Goal: Task Accomplishment & Management: Manage account settings

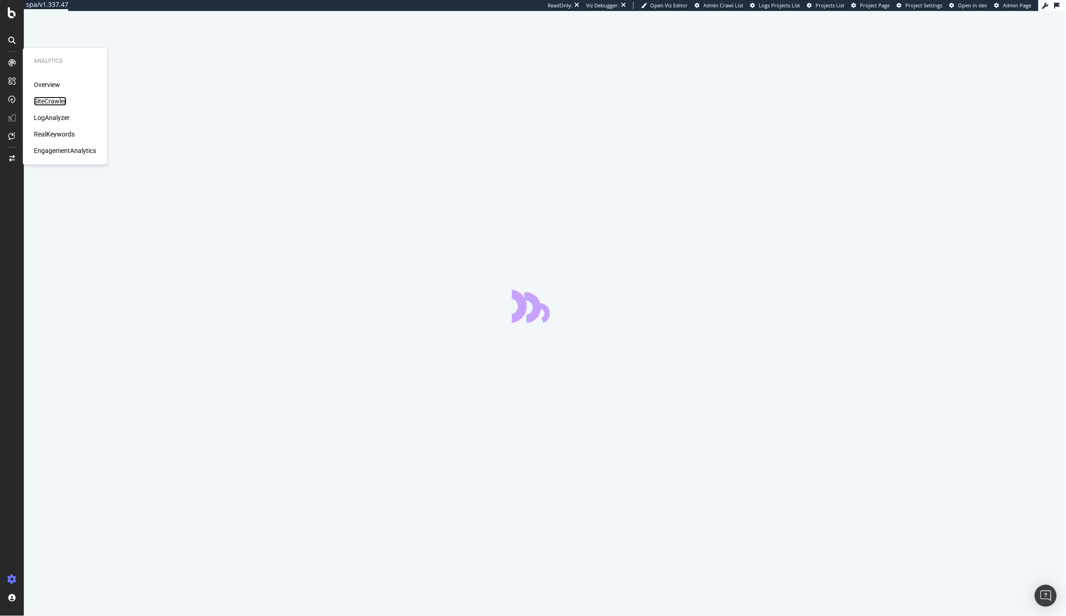
click at [40, 101] on div "SiteCrawler" at bounding box center [50, 101] width 33 height 9
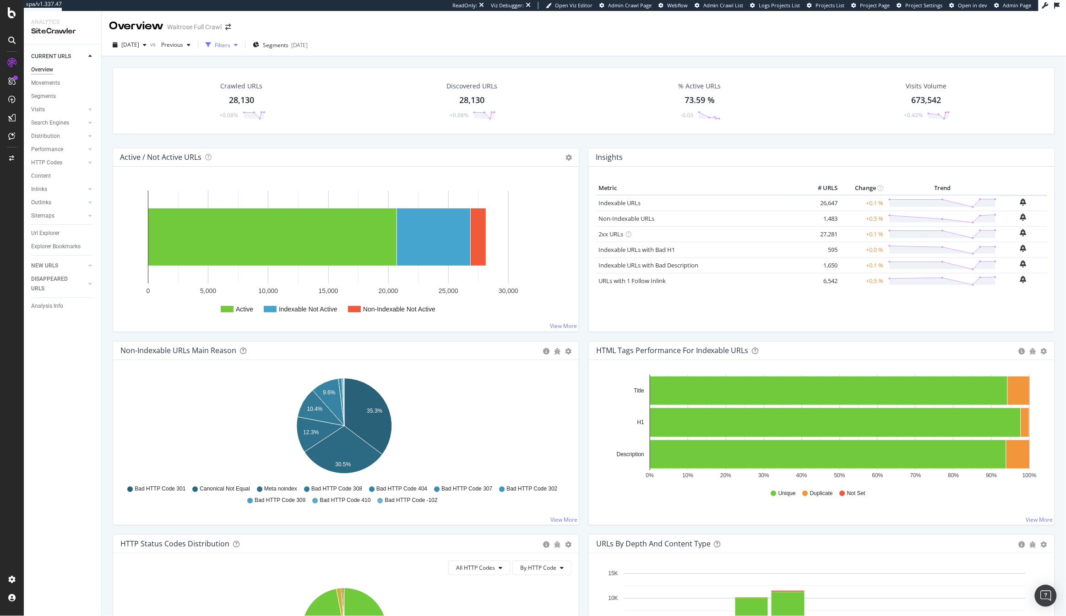
click at [230, 45] on div "Filters" at bounding box center [223, 45] width 16 height 8
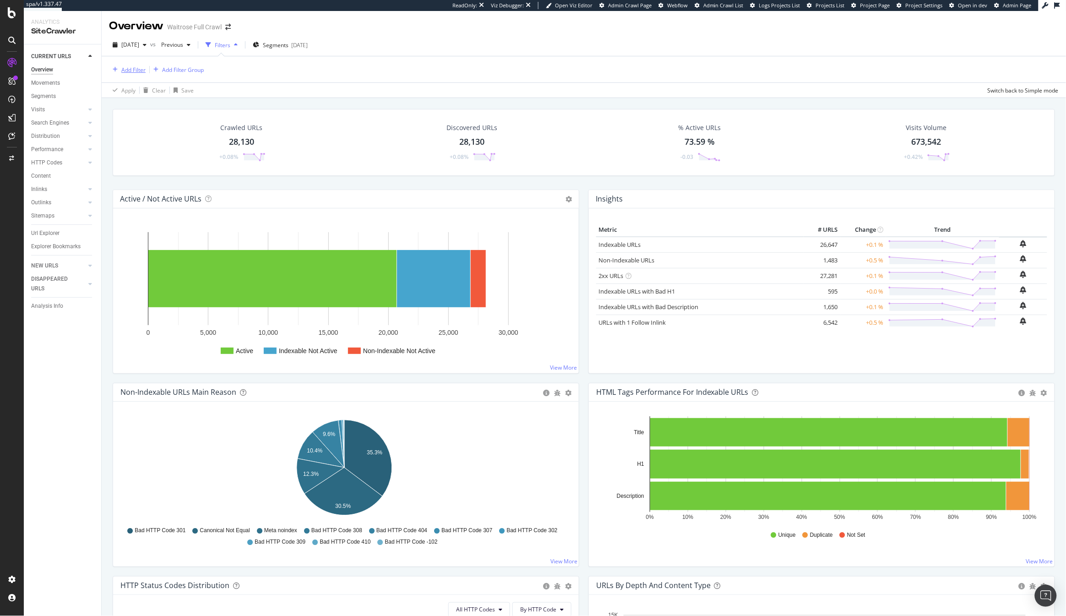
click at [129, 73] on div "Add Filter" at bounding box center [127, 70] width 37 height 10
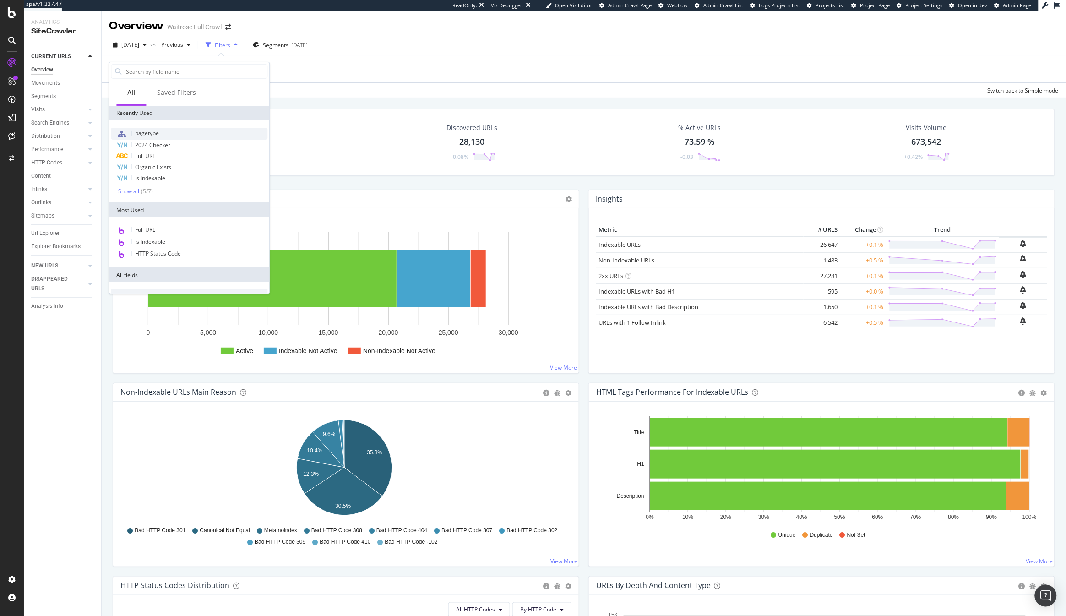
click at [152, 134] on span "pagetype" at bounding box center [148, 133] width 24 height 8
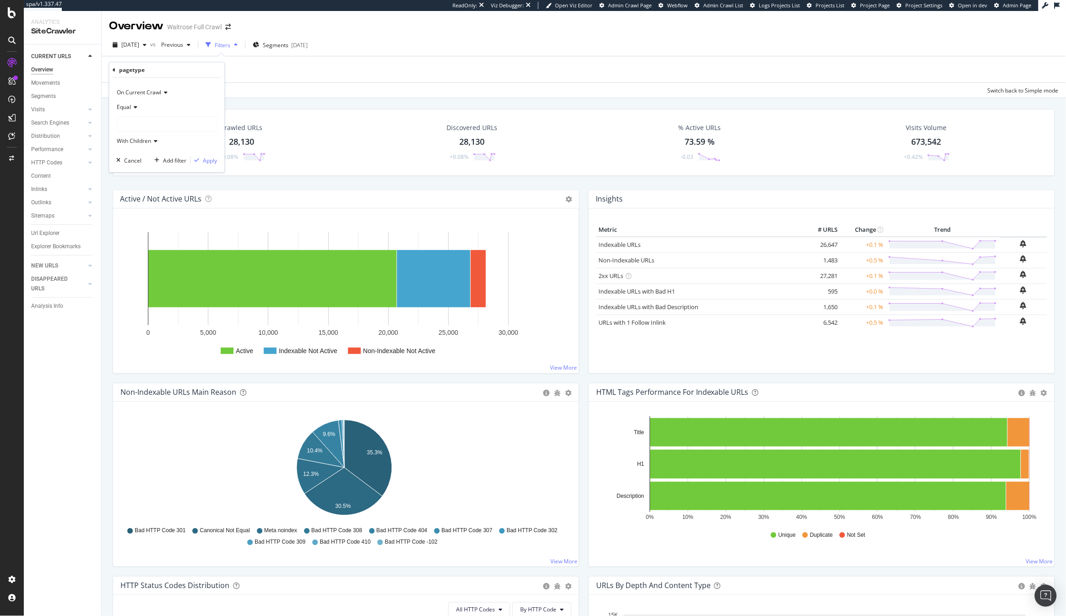
click at [131, 126] on div at bounding box center [167, 124] width 100 height 15
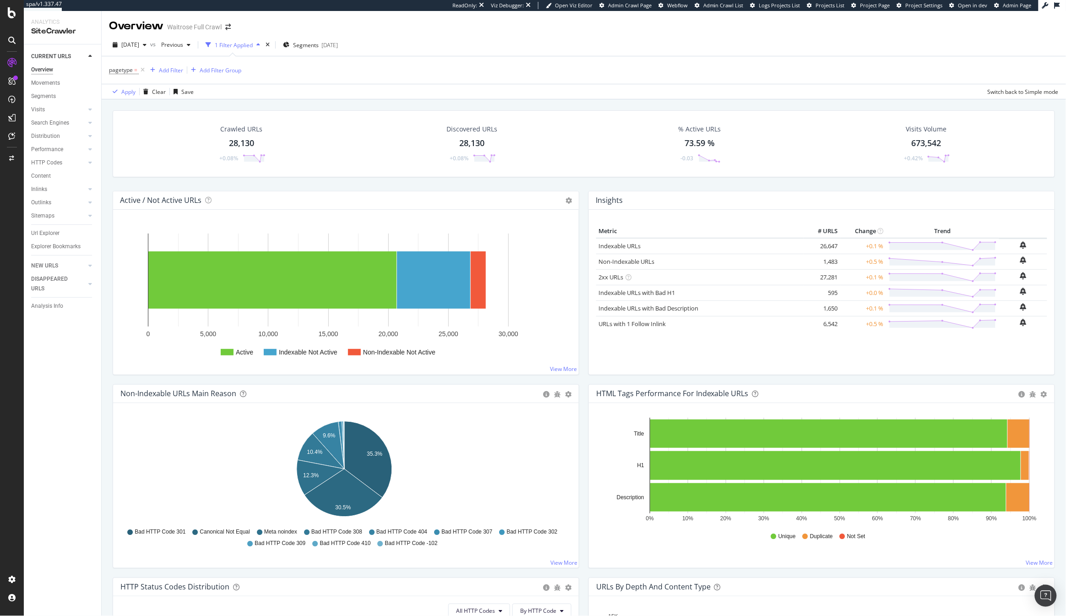
click at [275, 77] on div "pagetype = Add Filter Add Filter Group" at bounding box center [584, 69] width 950 height 27
click at [142, 74] on span "pagetype =" at bounding box center [128, 70] width 38 height 13
click at [144, 68] on icon at bounding box center [143, 70] width 8 height 9
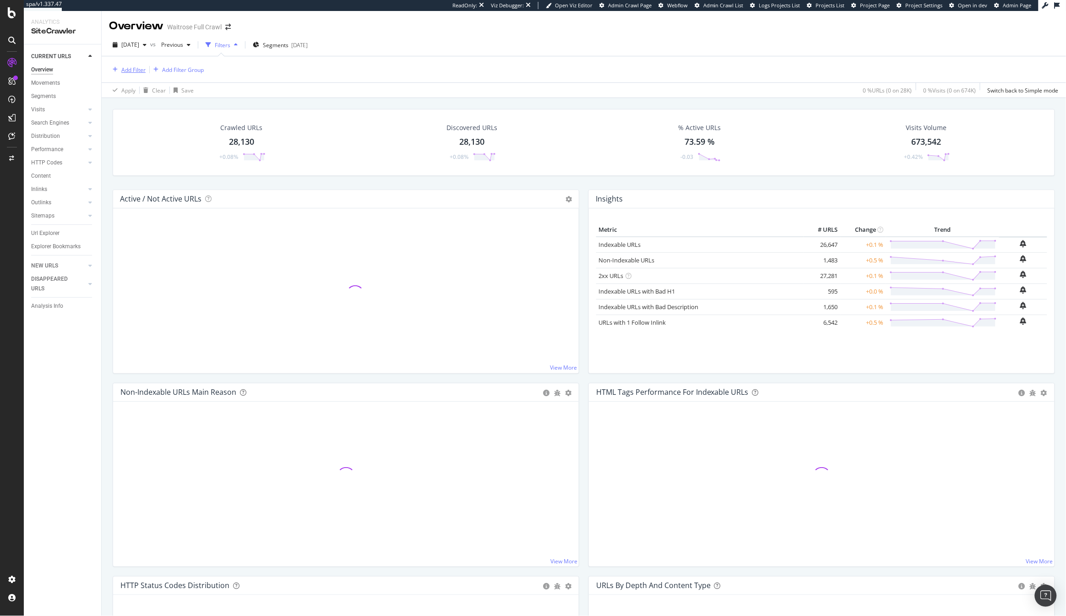
click at [135, 73] on div "Add Filter" at bounding box center [133, 70] width 24 height 8
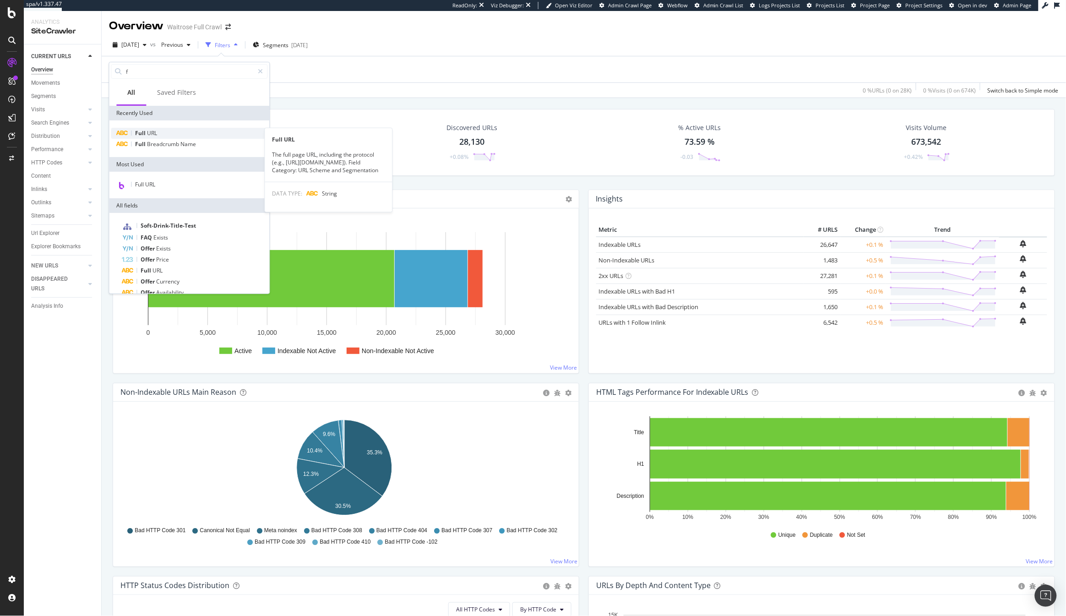
type input "f"
click at [165, 137] on div "Full URL" at bounding box center [189, 133] width 157 height 11
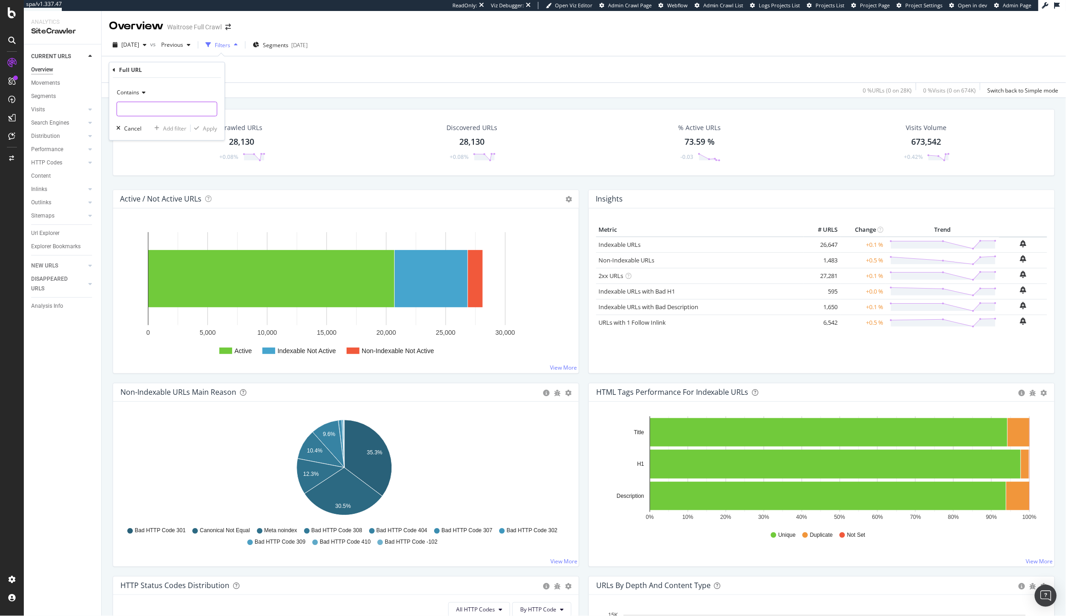
click at [161, 111] on input "text" at bounding box center [167, 109] width 100 height 15
type input "christmas"
click at [213, 134] on div "Contains christmas Cancel Add filter Apply" at bounding box center [166, 109] width 115 height 62
click at [209, 130] on div "Apply" at bounding box center [210, 129] width 14 height 8
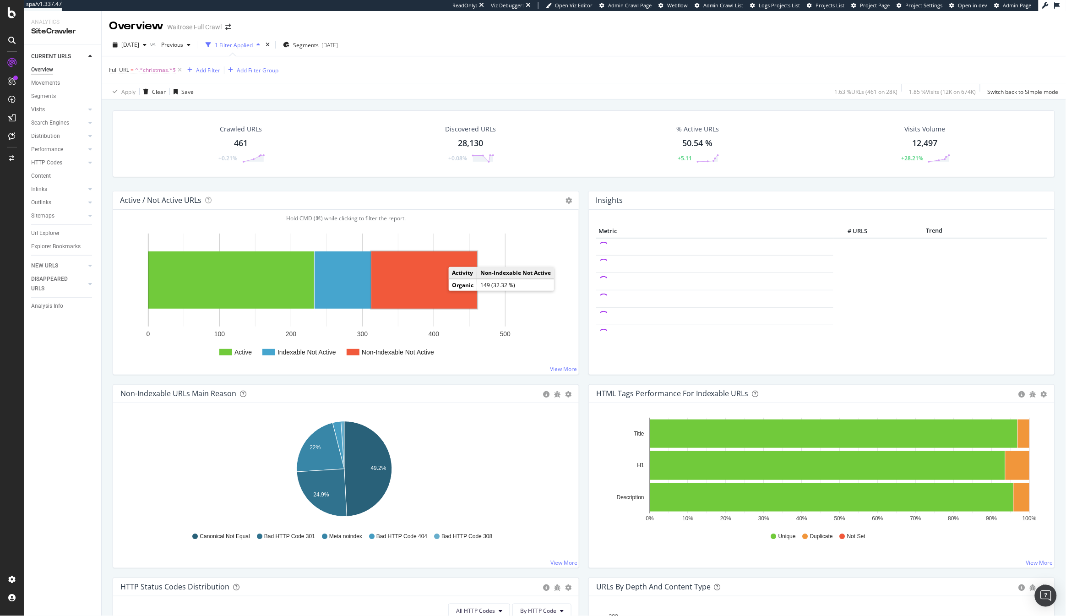
click at [432, 295] on rect "A chart." at bounding box center [424, 279] width 106 height 57
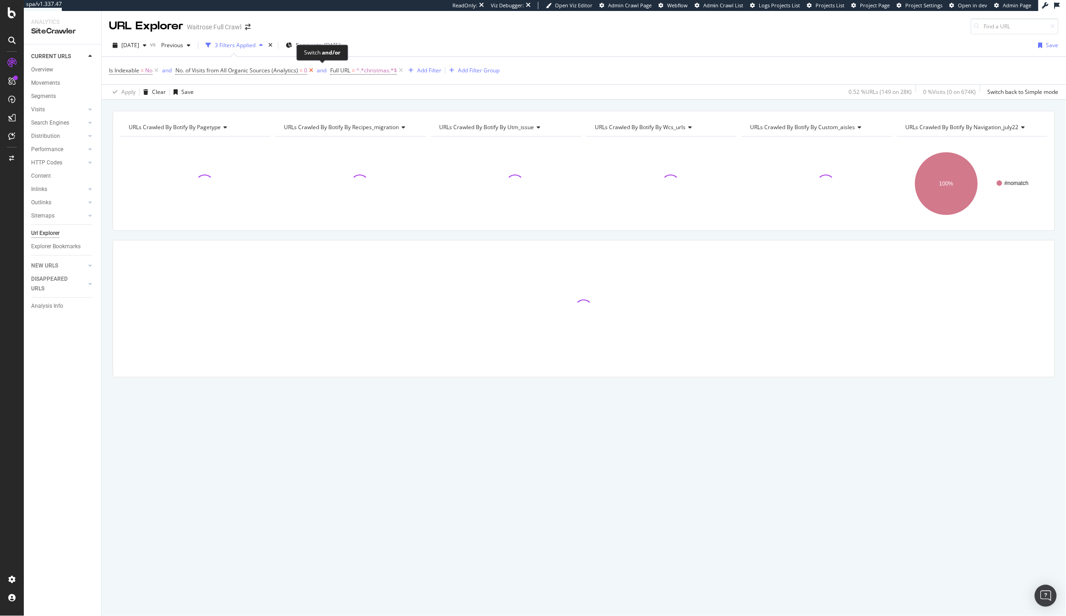
click at [311, 72] on icon at bounding box center [311, 70] width 8 height 9
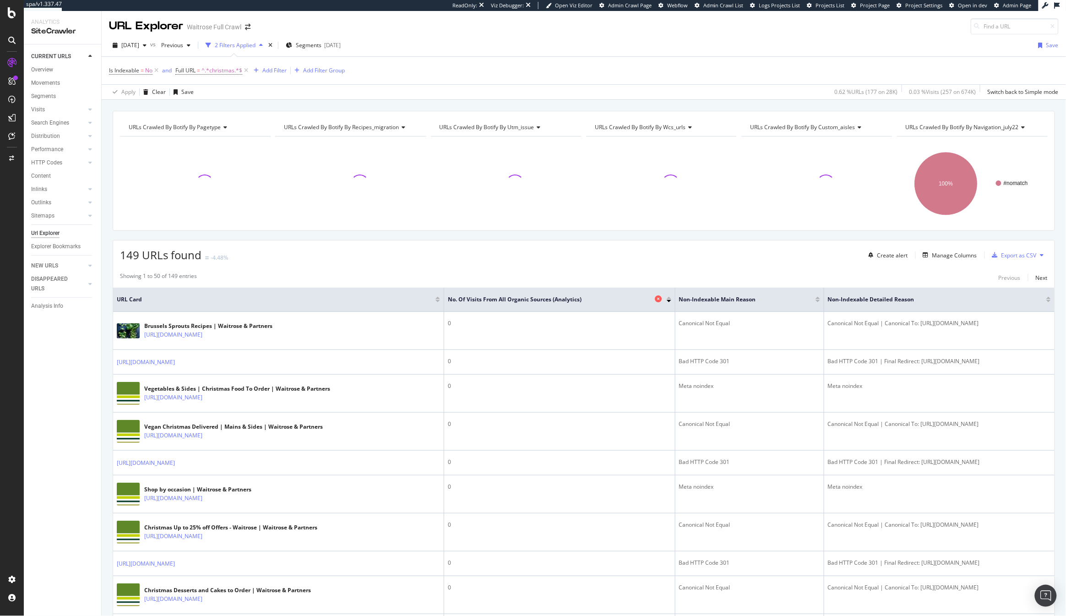
click at [656, 300] on icon at bounding box center [659, 298] width 7 height 7
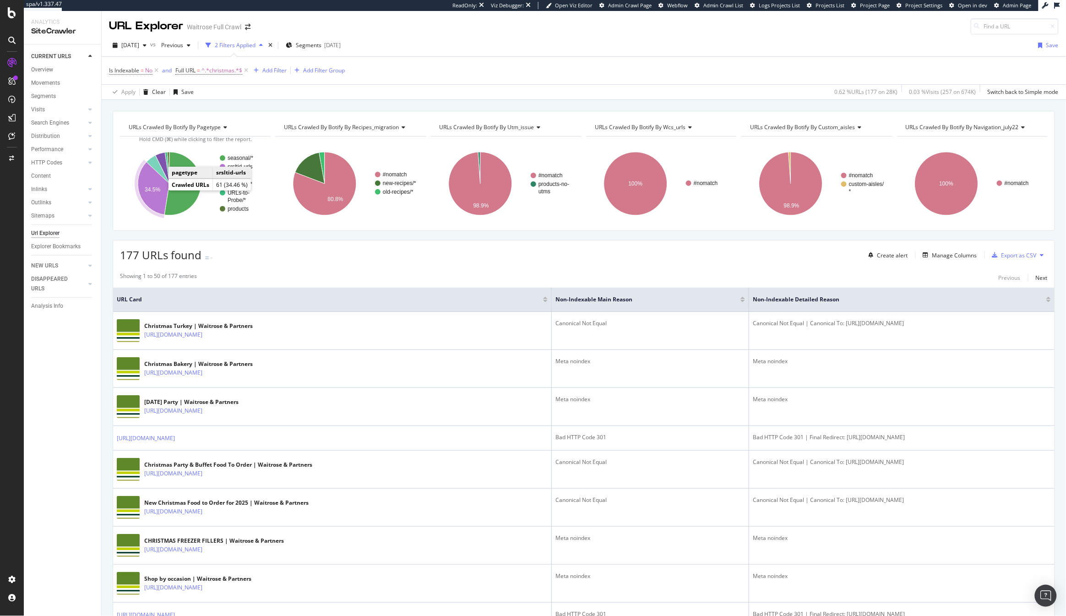
click at [150, 191] on text "34.5%" at bounding box center [153, 189] width 16 height 6
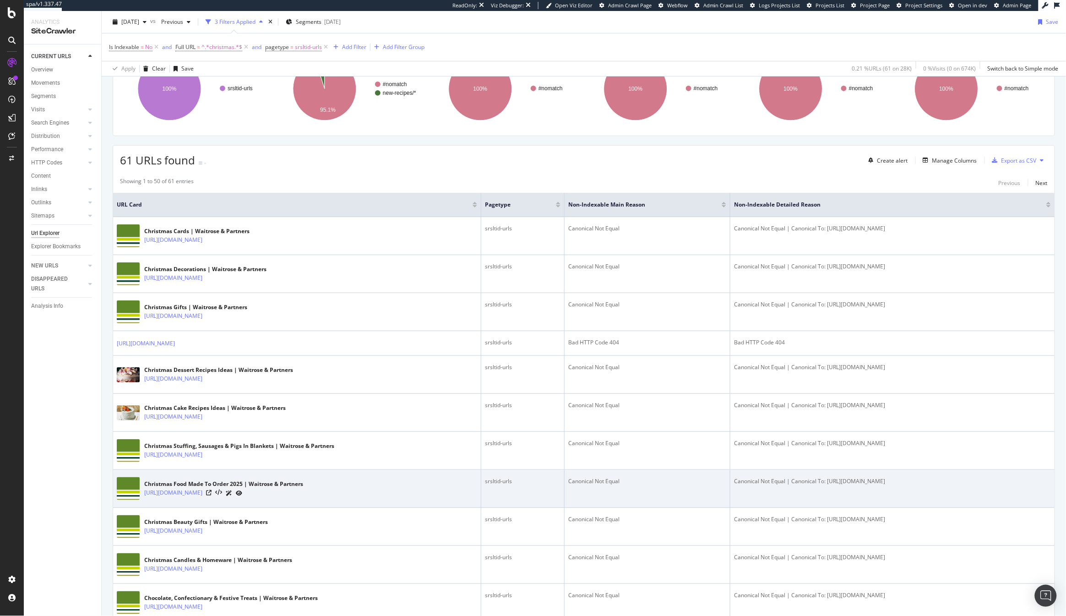
scroll to position [112, 0]
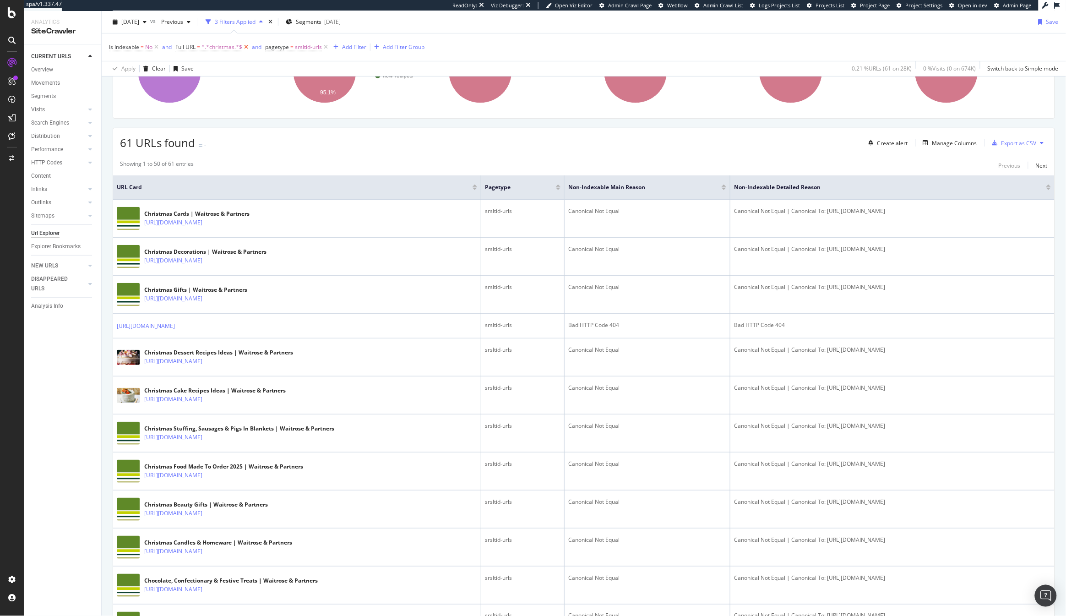
click at [248, 49] on icon at bounding box center [246, 47] width 8 height 9
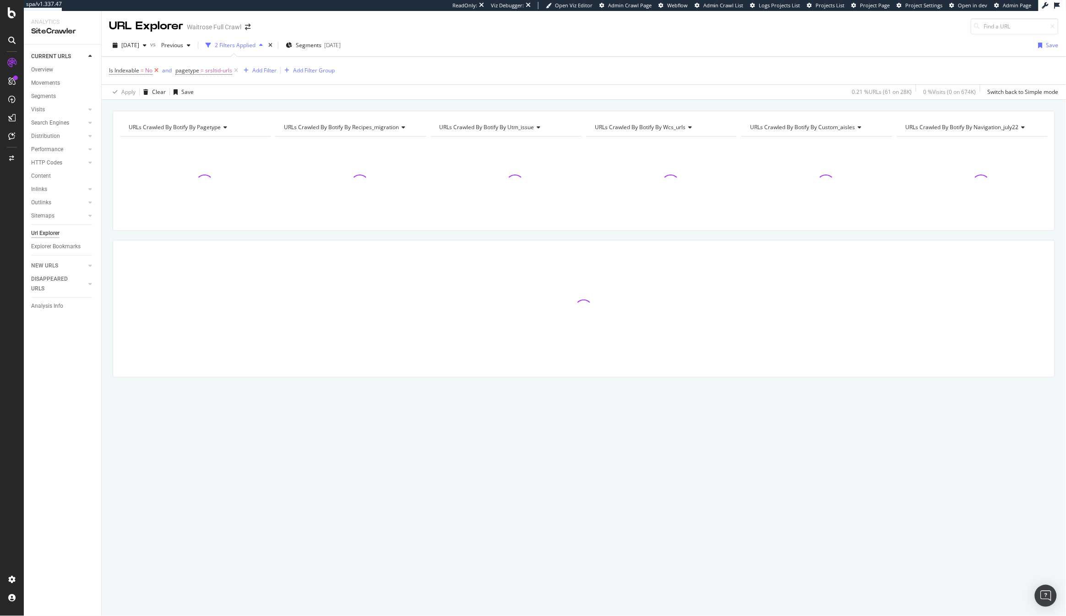
click at [158, 73] on icon at bounding box center [157, 70] width 8 height 9
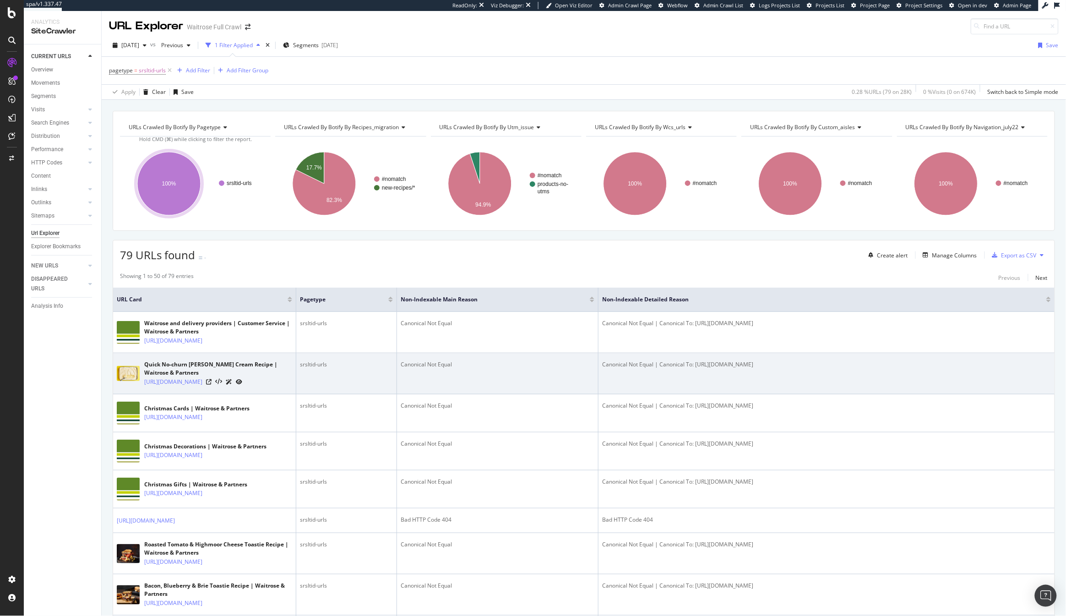
scroll to position [24, 0]
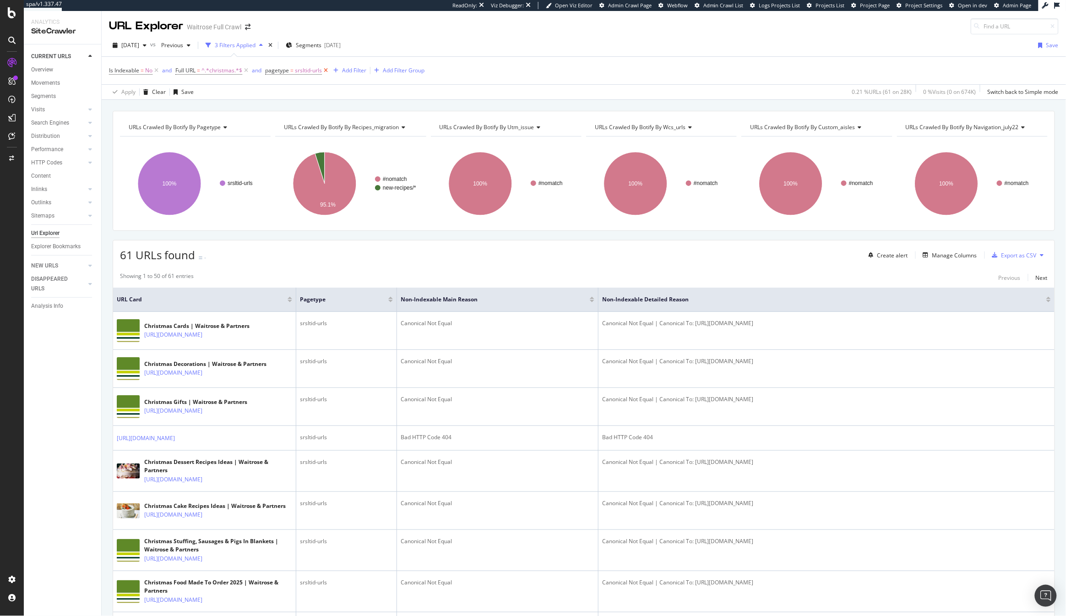
click at [328, 72] on icon at bounding box center [326, 70] width 8 height 9
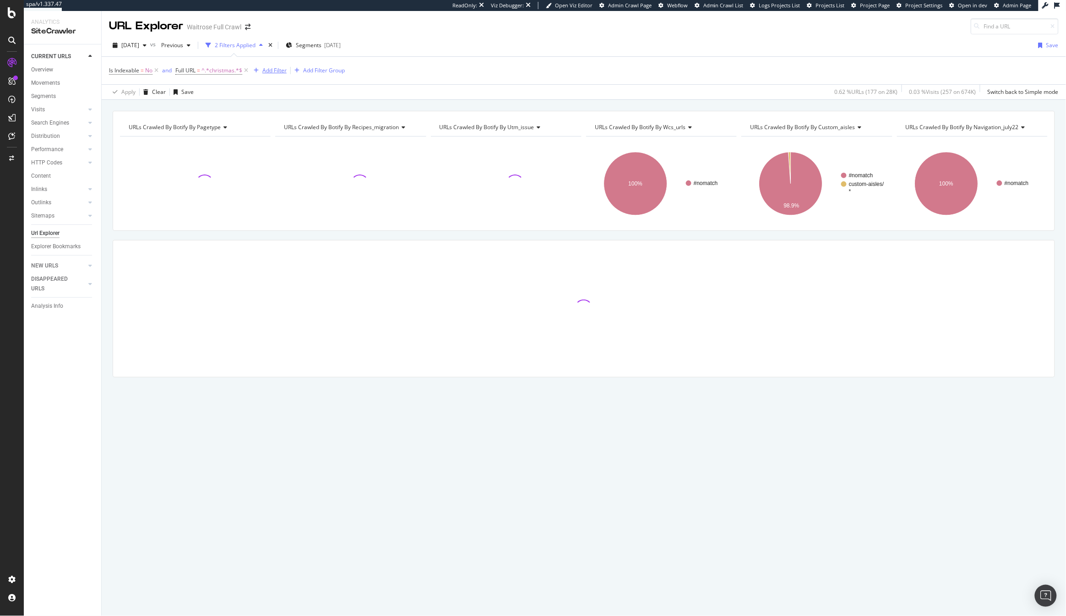
click at [274, 70] on div "Add Filter" at bounding box center [274, 70] width 24 height 8
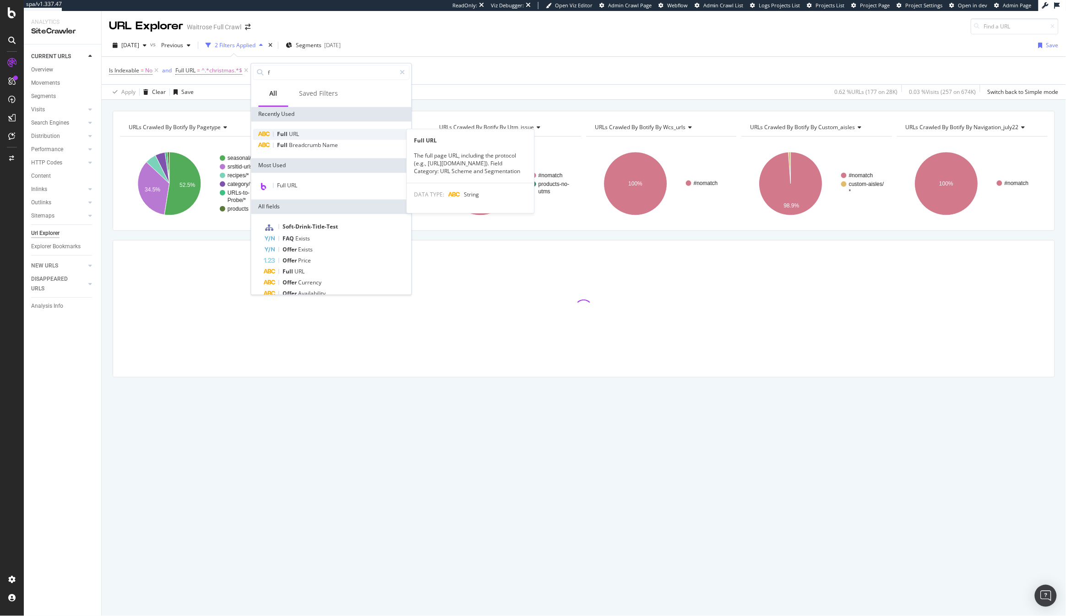
click at [290, 134] on span "URL" at bounding box center [295, 135] width 10 height 8
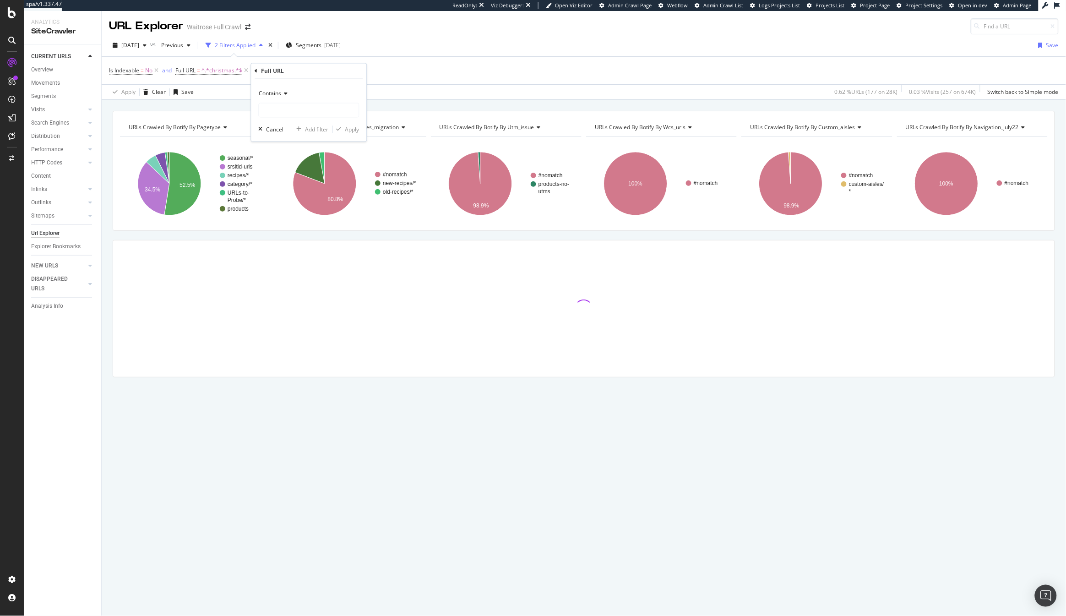
click at [484, 74] on div "Is Indexable = No and Full URL = ^.*christmas.*$ Add Filter Add Filter Group" at bounding box center [584, 70] width 950 height 27
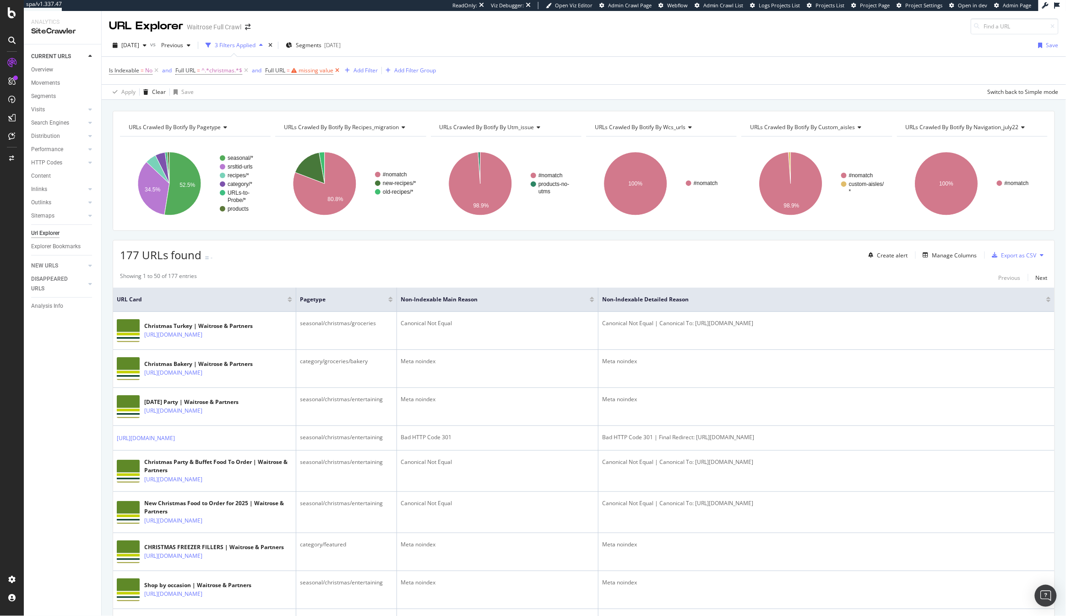
click at [336, 72] on icon at bounding box center [337, 70] width 8 height 9
click at [283, 69] on div "Add Filter" at bounding box center [274, 70] width 24 height 8
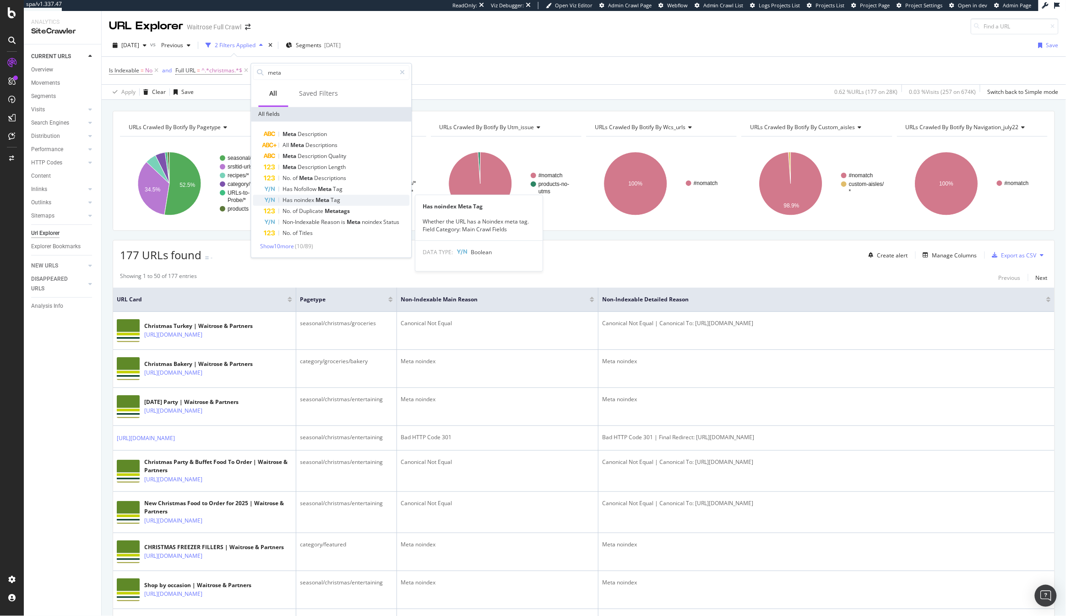
type input "meta"
click at [333, 200] on span "Tag" at bounding box center [336, 201] width 10 height 8
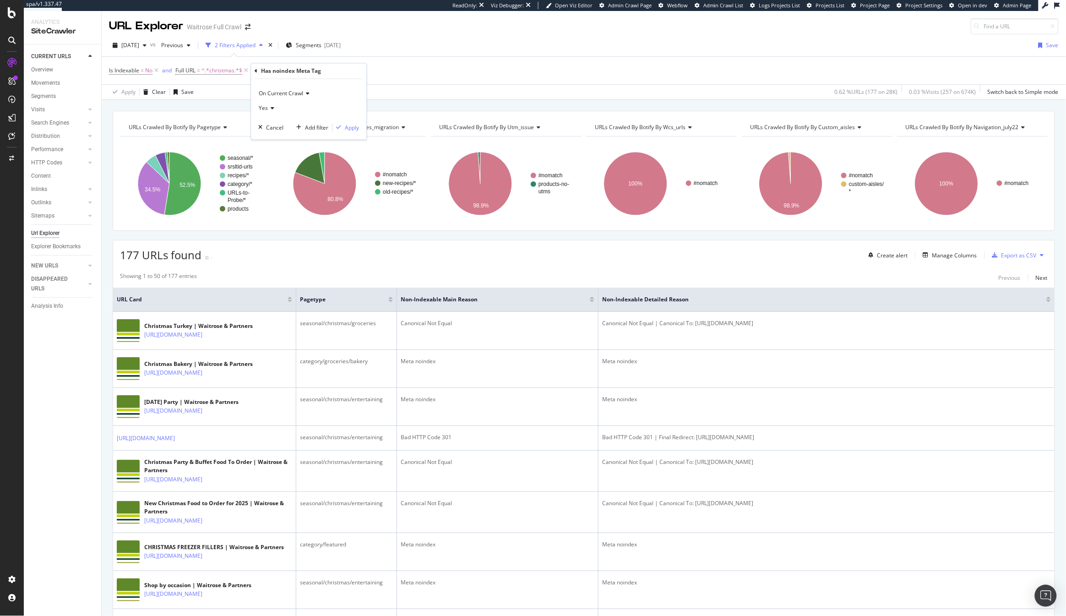
click at [349, 122] on div "On Current Crawl Yes Cancel Add filter Apply" at bounding box center [308, 109] width 115 height 60
click at [355, 130] on div "Apply" at bounding box center [352, 128] width 14 height 8
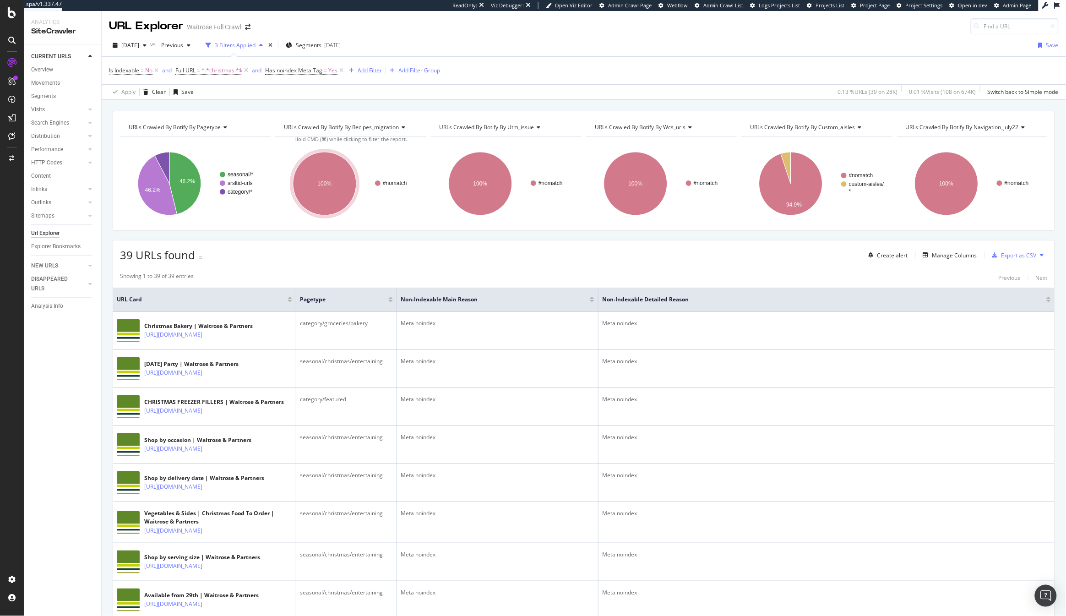
click at [371, 71] on div "Add Filter" at bounding box center [370, 70] width 24 height 8
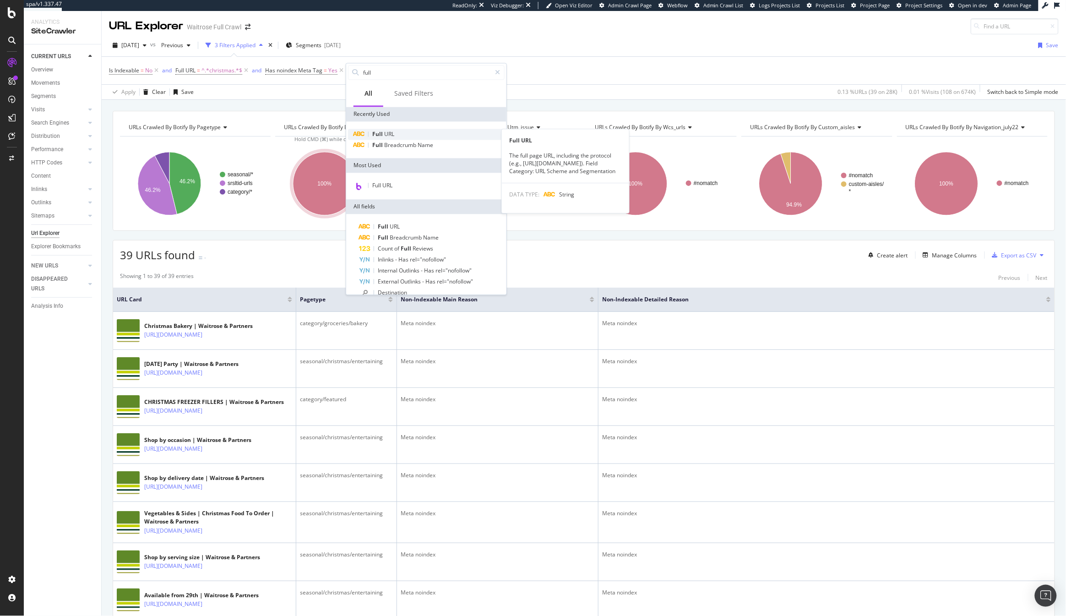
type input "full"
click at [410, 137] on div "Full URL" at bounding box center [426, 134] width 157 height 11
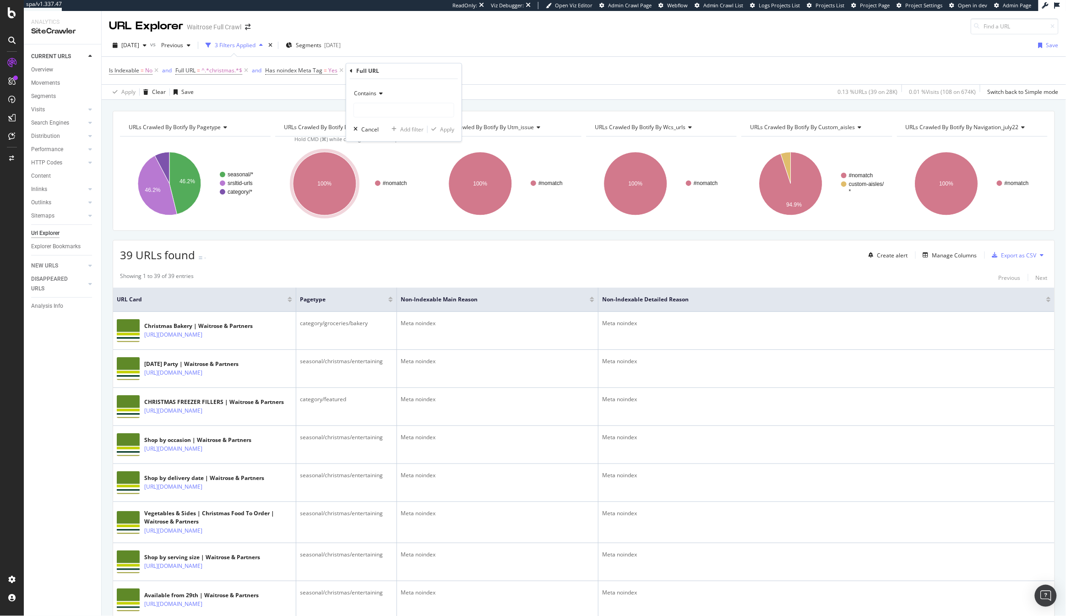
click at [367, 96] on span "Contains" at bounding box center [365, 94] width 22 height 8
click at [388, 194] on span "Doesn't contain" at bounding box center [378, 196] width 40 height 8
click at [392, 112] on input "text" at bounding box center [404, 110] width 100 height 15
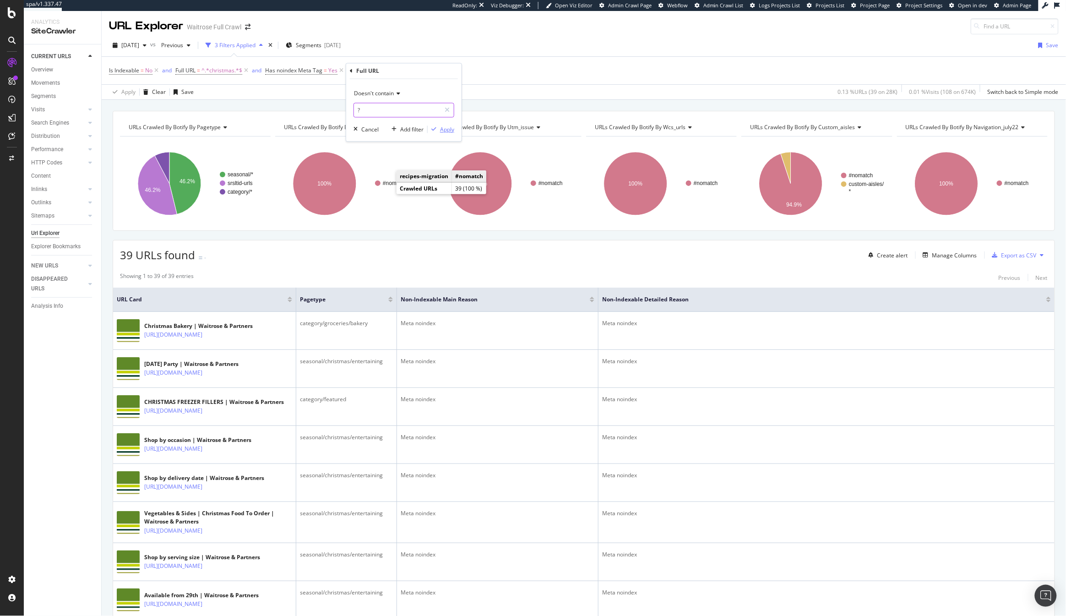
type input "?"
click at [437, 131] on div "button" at bounding box center [434, 129] width 12 height 5
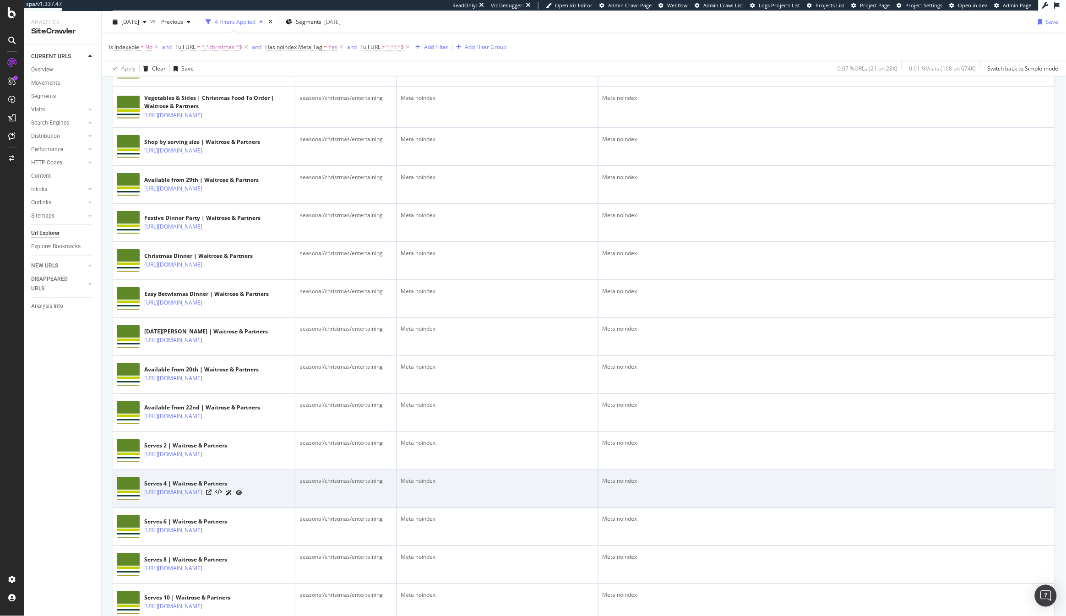
scroll to position [375, 0]
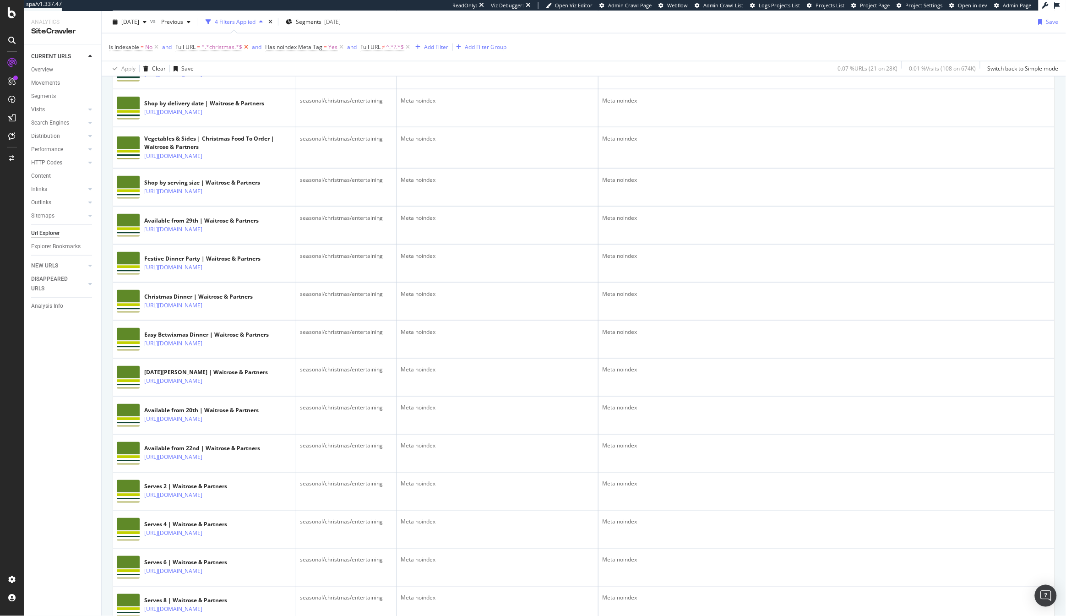
click at [247, 48] on icon at bounding box center [246, 47] width 8 height 9
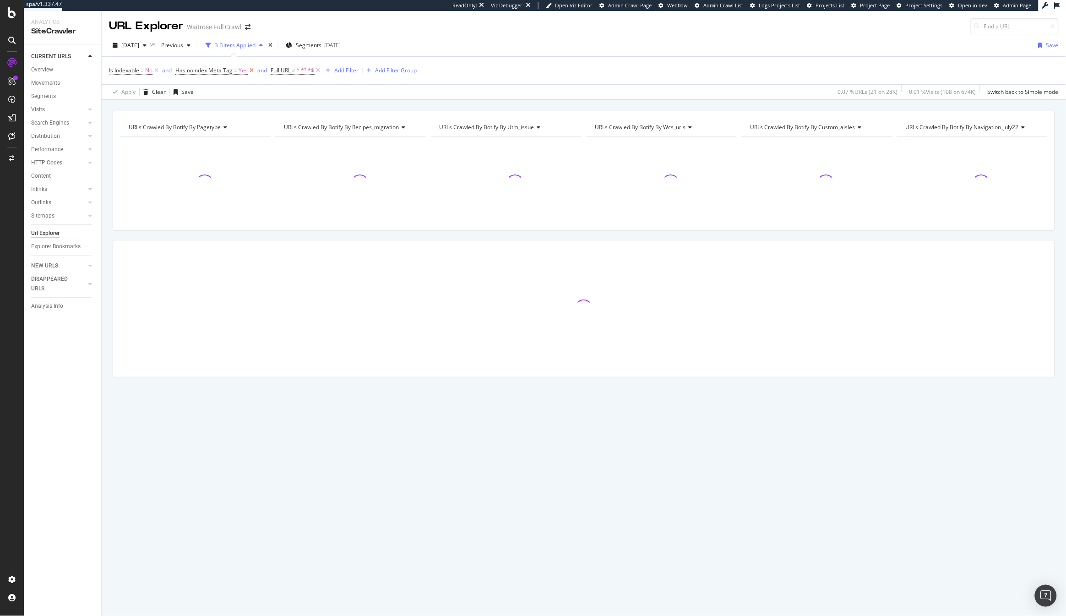
click at [255, 74] on icon at bounding box center [252, 70] width 8 height 9
click at [226, 72] on icon at bounding box center [223, 70] width 8 height 9
click at [188, 69] on div "Add Filter" at bounding box center [185, 70] width 24 height 8
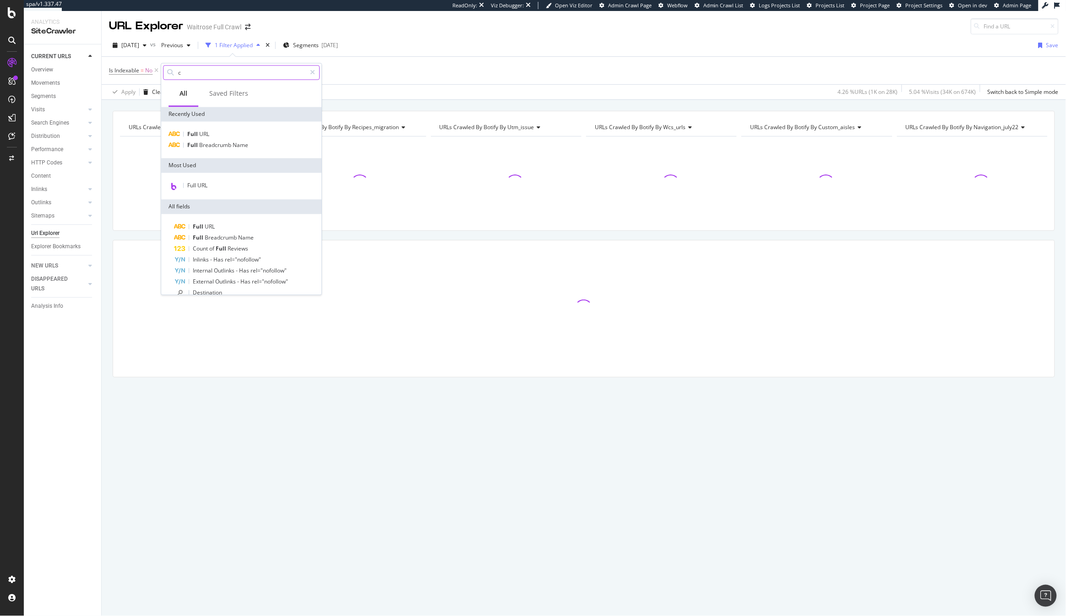
type input "ch"
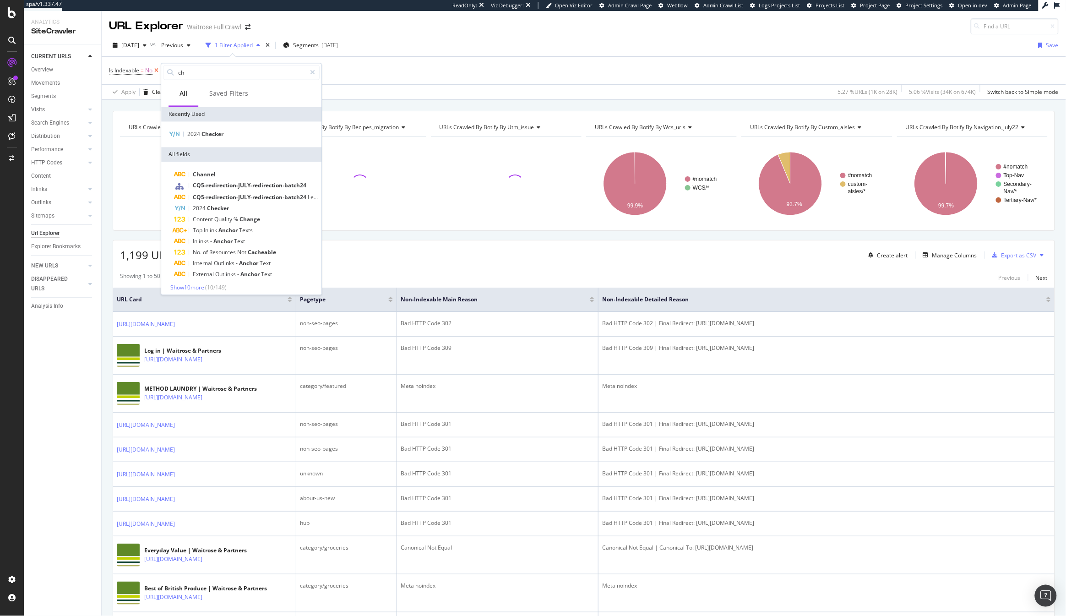
click at [157, 73] on icon at bounding box center [157, 70] width 8 height 9
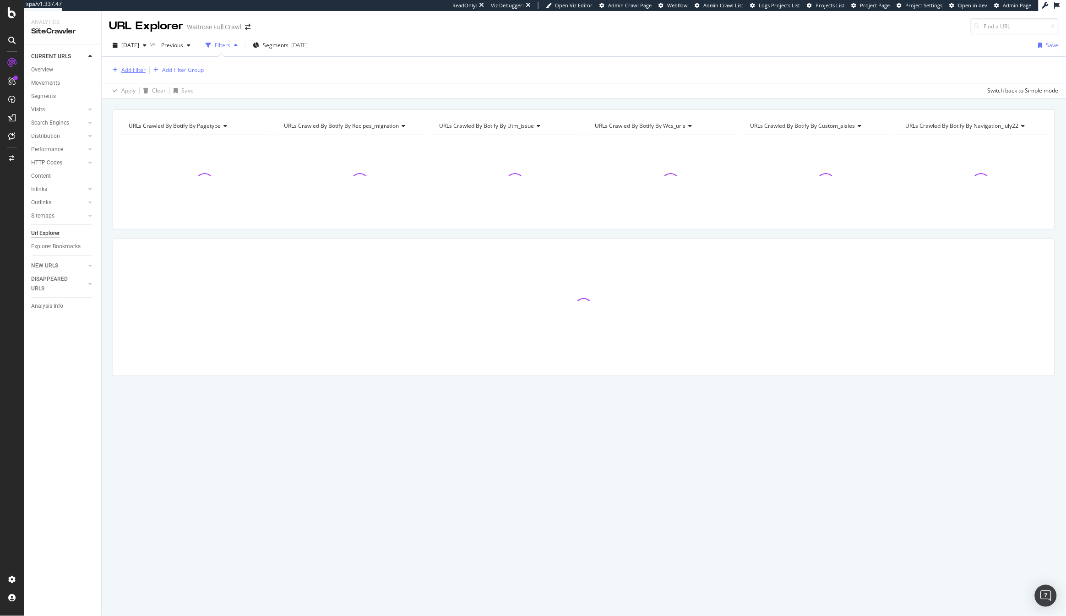
click at [133, 69] on div "Add Filter" at bounding box center [133, 70] width 24 height 8
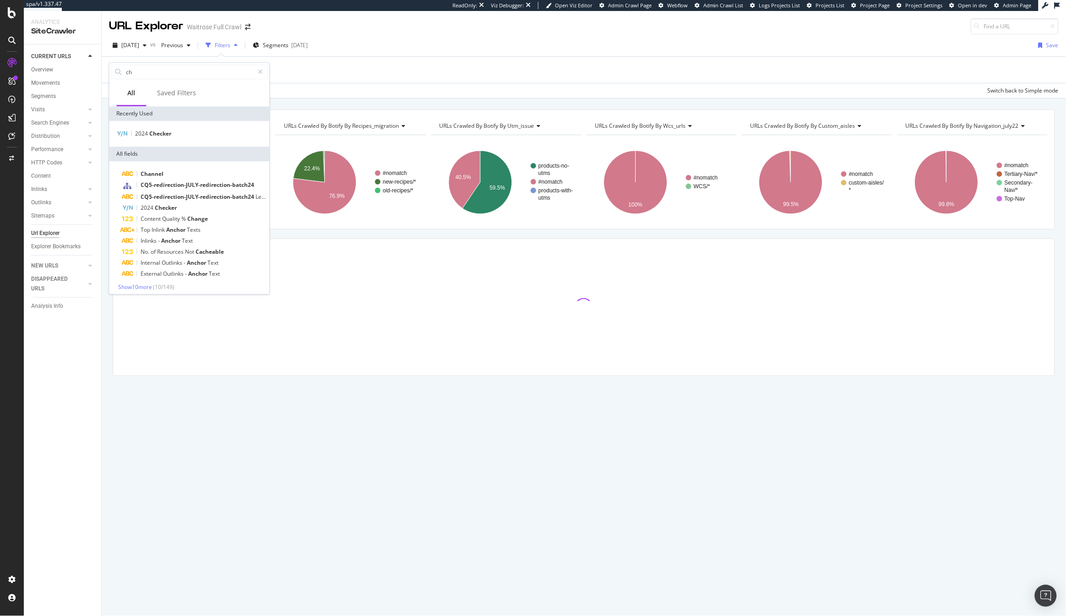
type input "chr"
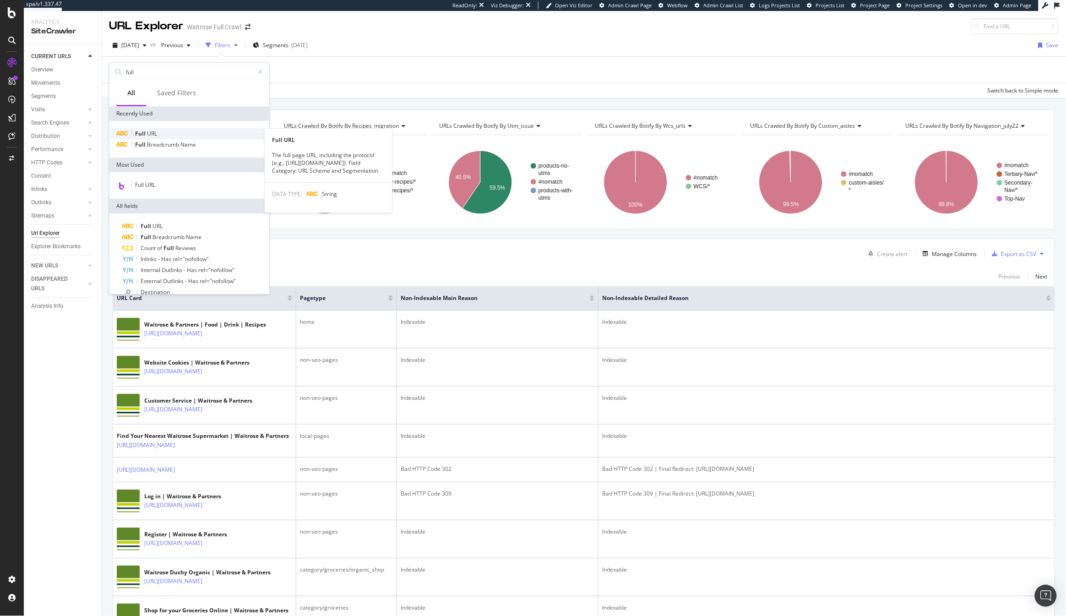
type input "full"
click at [173, 134] on div "Full URL" at bounding box center [189, 133] width 157 height 11
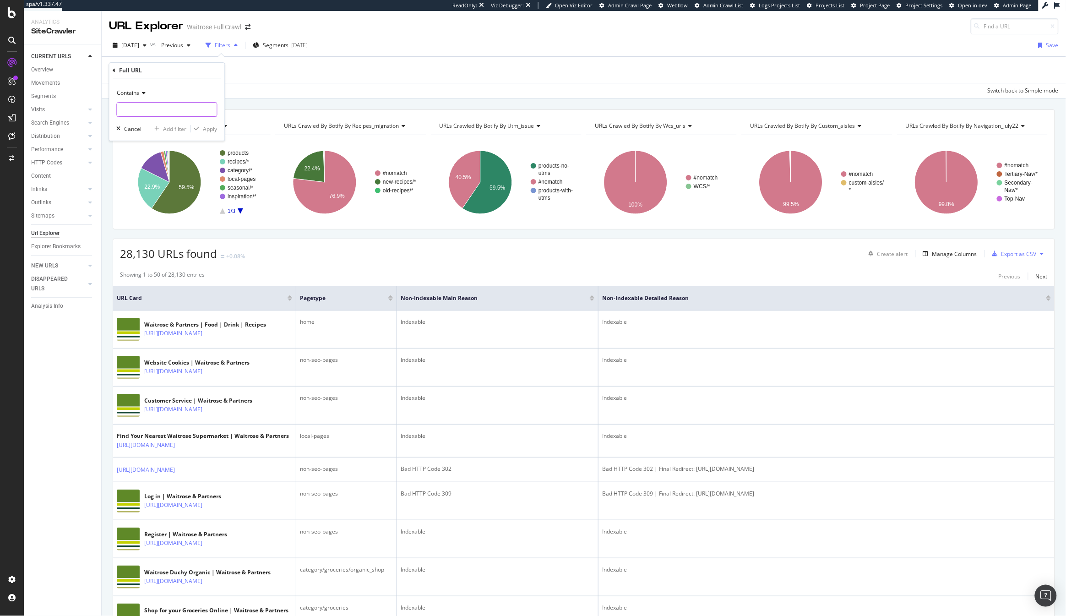
click at [147, 110] on input "text" at bounding box center [167, 109] width 100 height 15
type input "christmas"
click at [202, 132] on div "Apply" at bounding box center [204, 129] width 27 height 8
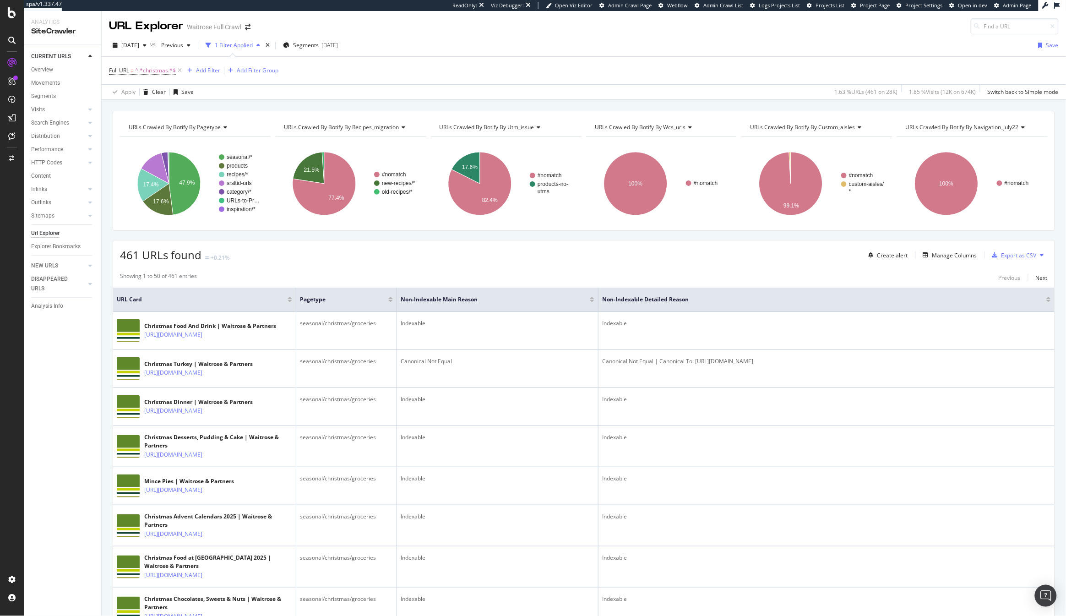
click at [347, 124] on span "URLs Crawled By Botify By recipes_migration" at bounding box center [341, 127] width 115 height 8
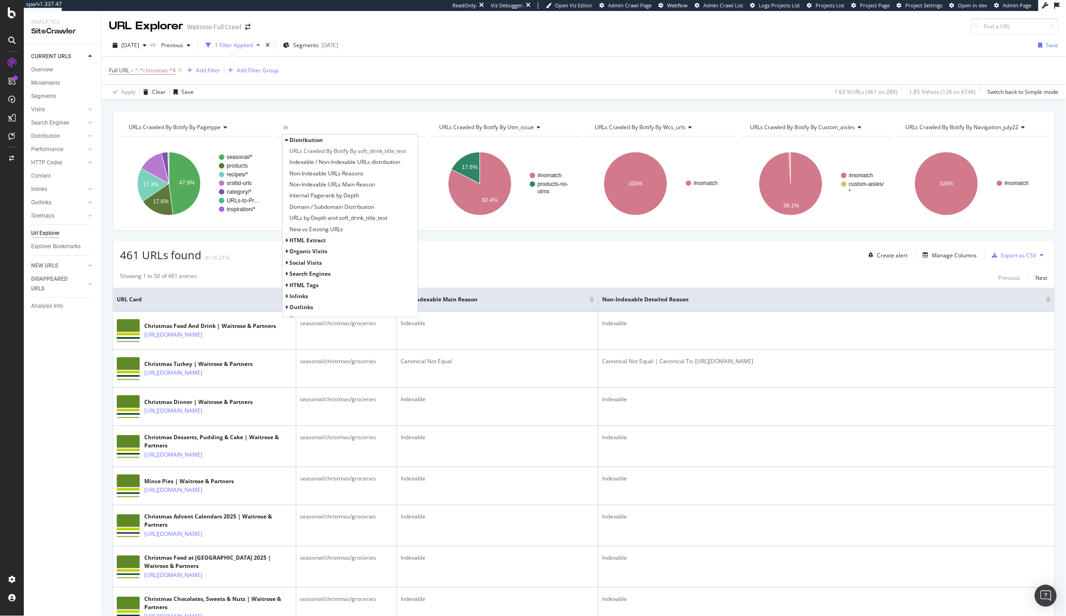
type input "i"
type input "no"
click at [346, 174] on span "Non-Indexable URLs Reasons" at bounding box center [327, 173] width 74 height 9
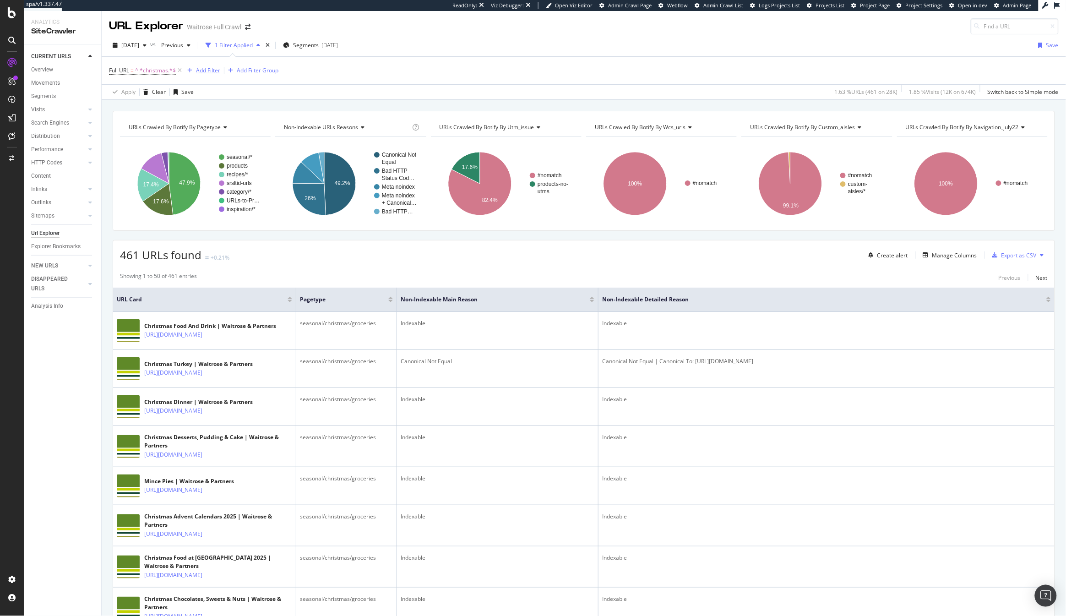
click at [215, 70] on div "Add Filter" at bounding box center [208, 70] width 24 height 8
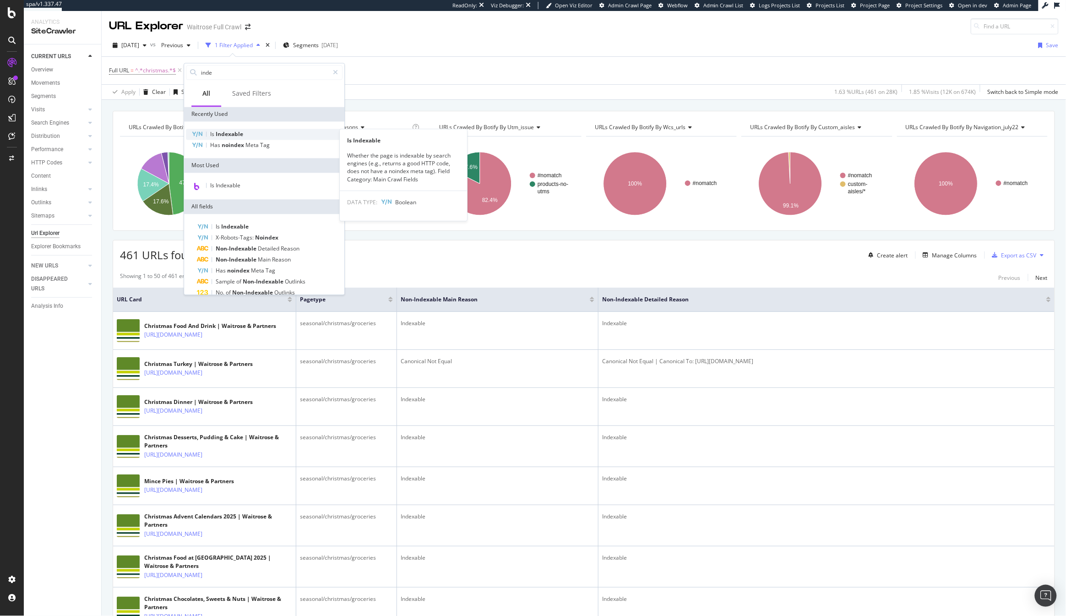
type input "inde"
click at [244, 131] on div "Is Indexable" at bounding box center [264, 134] width 157 height 11
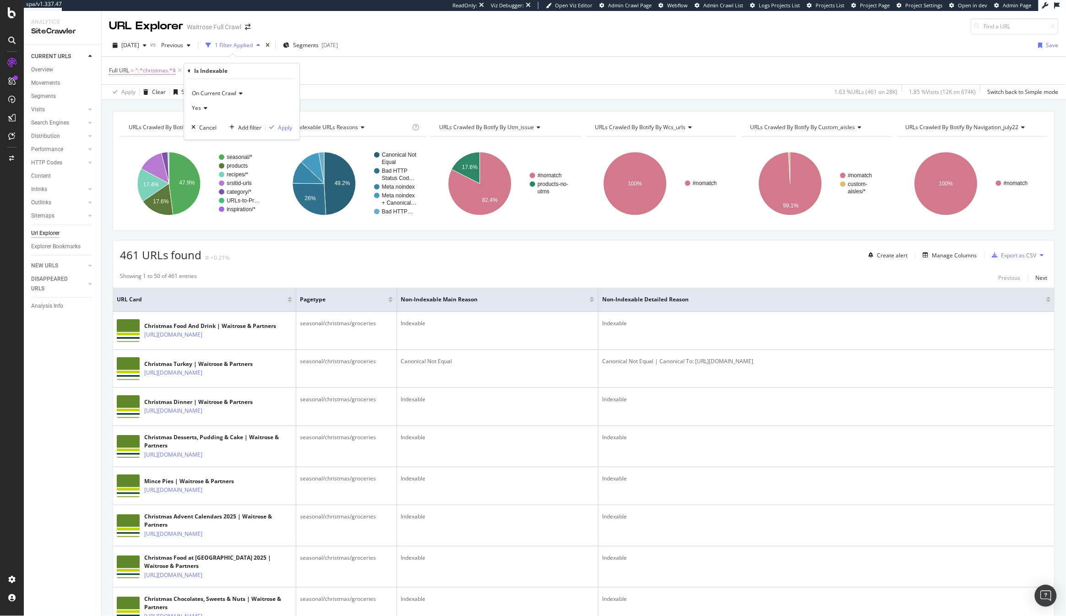
click at [213, 113] on div "Yes" at bounding box center [241, 108] width 101 height 15
click at [202, 137] on span "No" at bounding box center [199, 139] width 7 height 8
click at [282, 127] on div "Apply" at bounding box center [285, 128] width 14 height 8
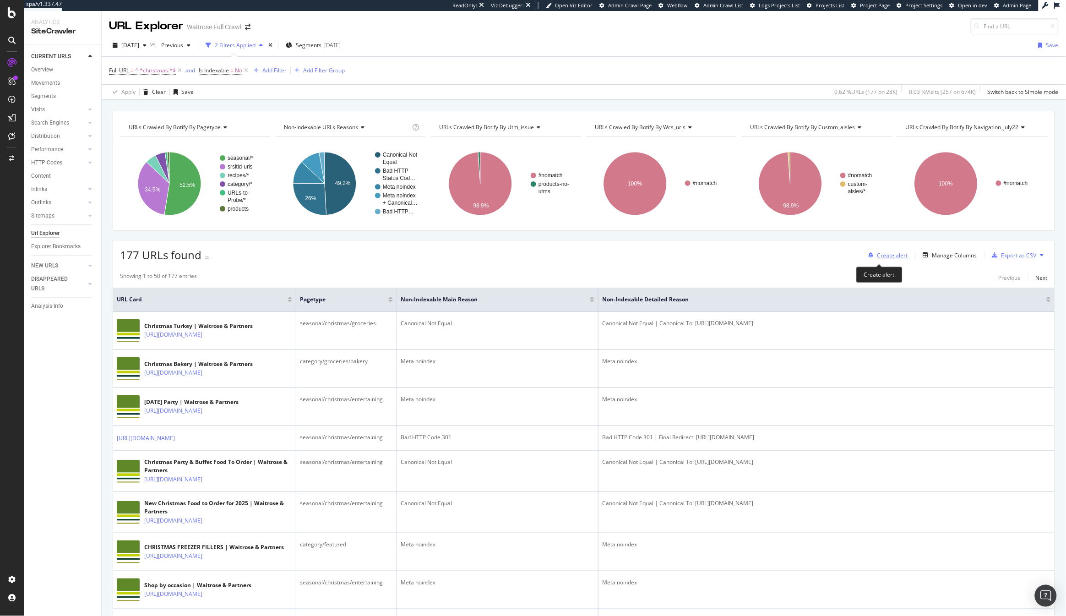
click at [884, 256] on div "Create alert" at bounding box center [893, 255] width 31 height 8
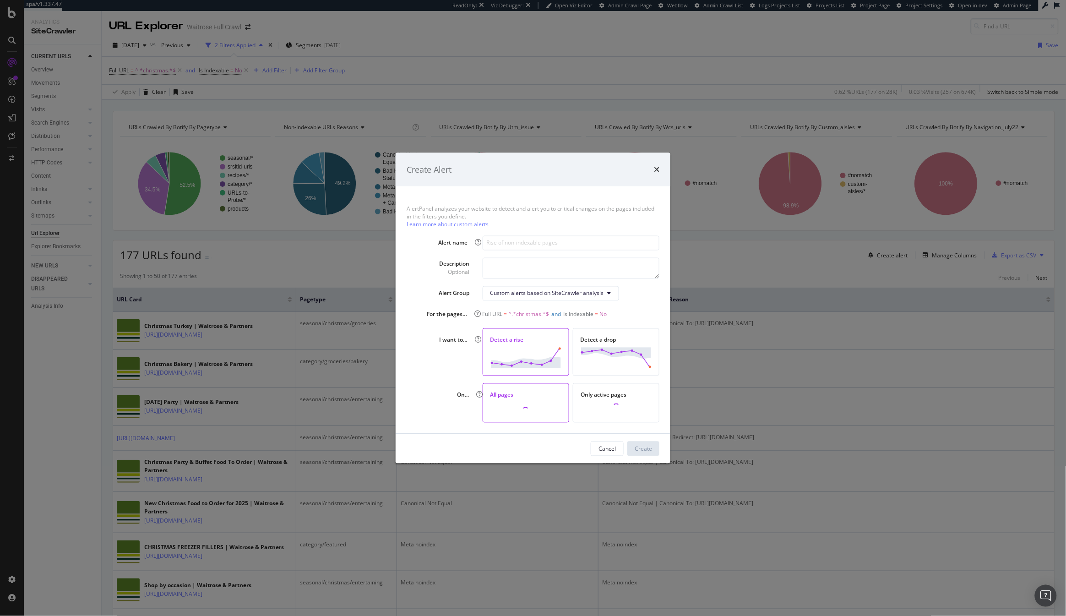
click at [499, 233] on div "AlertPanel analyzes your website to detect and alert you to critical changes on…" at bounding box center [533, 309] width 275 height 247
click at [502, 243] on input "modal" at bounding box center [571, 242] width 177 height 15
type input "Rise In Christmas Pages that are Non-Indexable"
click at [505, 266] on textarea "modal" at bounding box center [571, 267] width 177 height 21
click at [637, 450] on div "Create" at bounding box center [643, 449] width 17 height 8
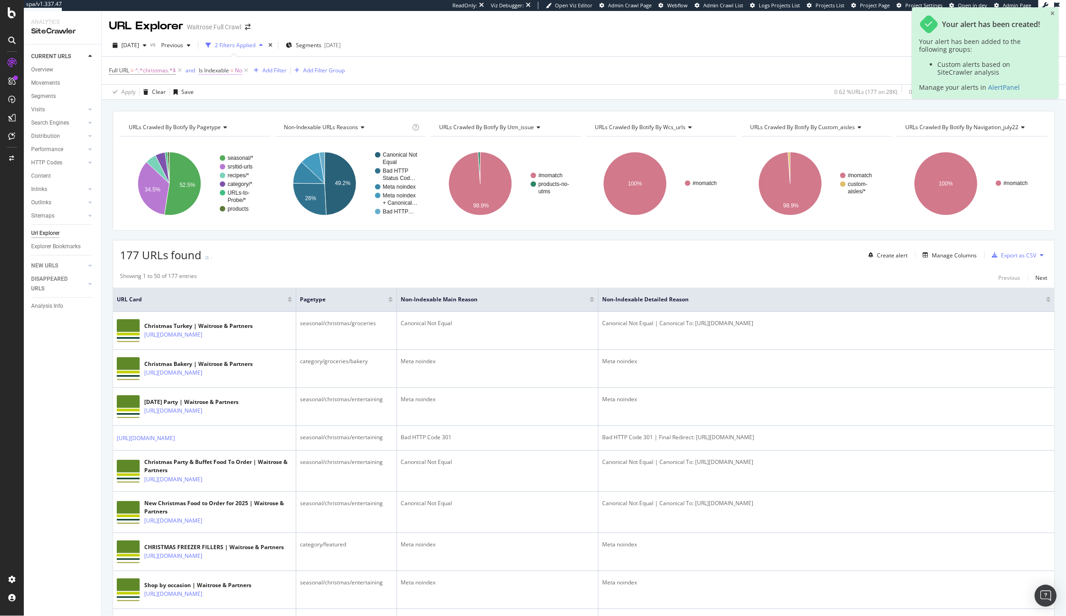
click at [236, 72] on span "No" at bounding box center [238, 70] width 7 height 13
click at [215, 103] on div "No" at bounding box center [257, 106] width 101 height 15
click at [216, 122] on span "Yes" at bounding box center [216, 125] width 9 height 8
click at [295, 126] on div "Apply" at bounding box center [301, 126] width 14 height 8
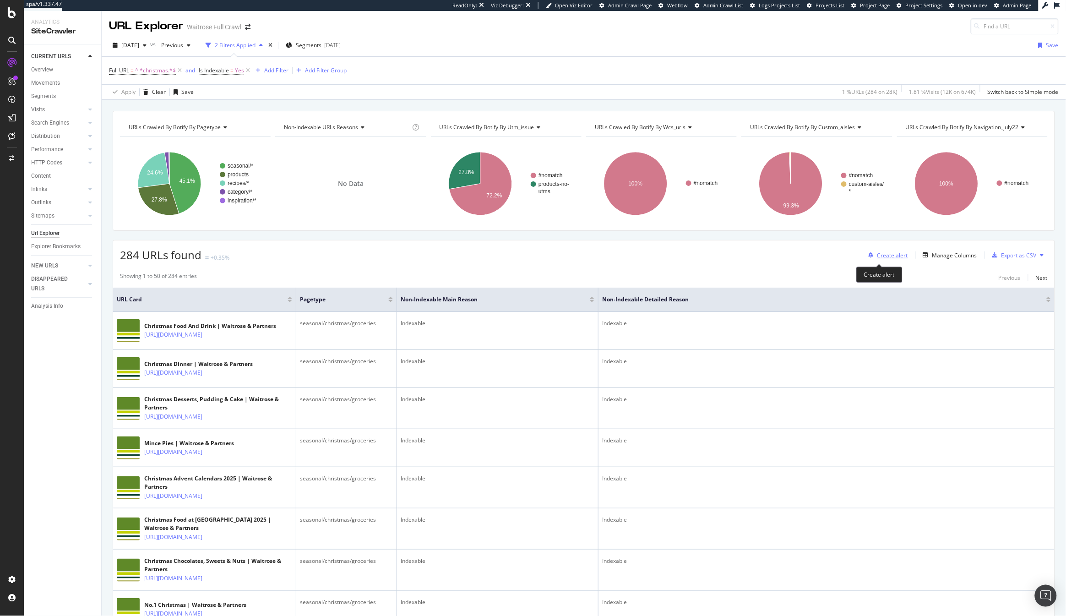
click at [886, 254] on div "Create alert" at bounding box center [893, 255] width 31 height 8
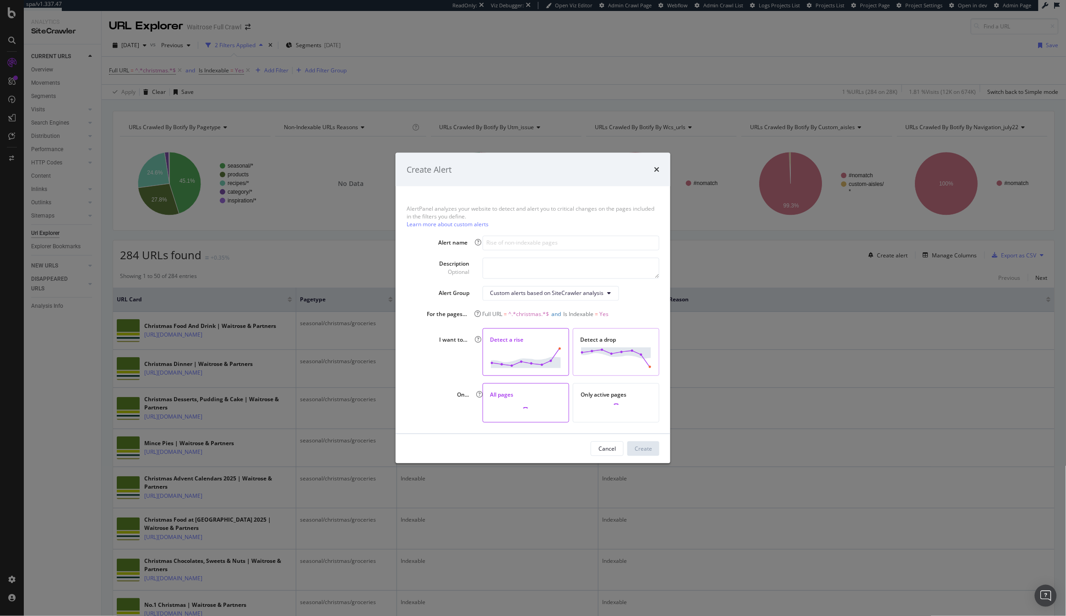
click at [621, 352] on img "modal" at bounding box center [616, 357] width 71 height 21
click at [523, 240] on input "modal" at bounding box center [571, 242] width 177 height 15
type input "Drop in Indexable Christmas URls"
click at [646, 450] on div "Create" at bounding box center [643, 449] width 17 height 8
